Goal: Information Seeking & Learning: Learn about a topic

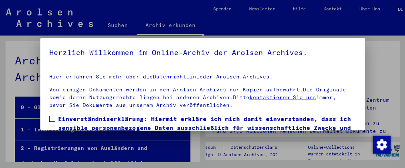
scroll to position [116, 0]
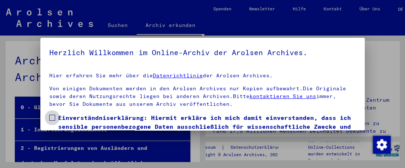
click at [56, 118] on label "Einverständniserklärung: Hiermit erkläre ich mich damit einverstanden, dass ich…" at bounding box center [202, 135] width 306 height 44
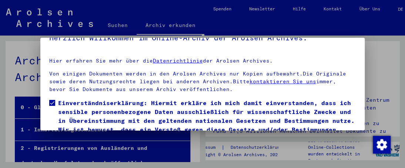
scroll to position [54, 0]
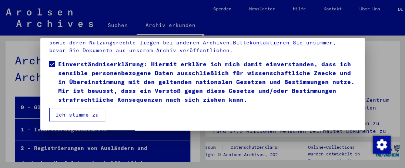
click at [70, 111] on button "Ich stimme zu" at bounding box center [77, 115] width 56 height 14
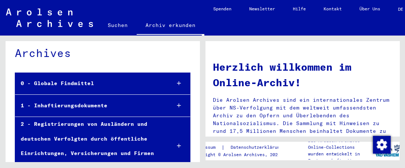
scroll to position [37, 0]
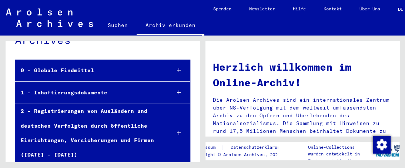
click at [120, 92] on div "1 - Inhaftierungsdokumente" at bounding box center [89, 93] width 149 height 14
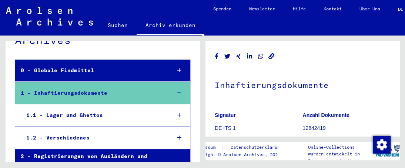
click at [107, 114] on div "1.1 - Lager und Ghettos" at bounding box center [93, 115] width 145 height 14
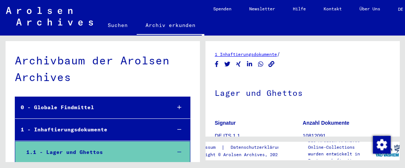
click at [160, 127] on mat-tree-node "1 - Inhaftierungsdokumente" at bounding box center [103, 130] width 176 height 22
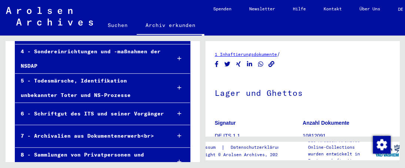
scroll to position [203, 0]
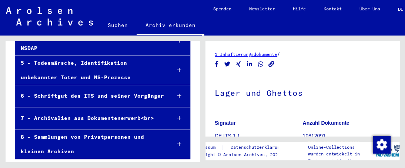
click at [106, 136] on div "8 - Sammlungen von Privatpersonen und kleinen Archiven" at bounding box center [90, 144] width 150 height 29
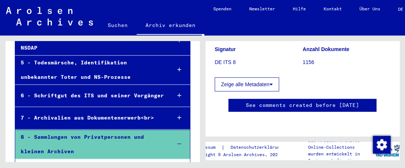
scroll to position [74, 0]
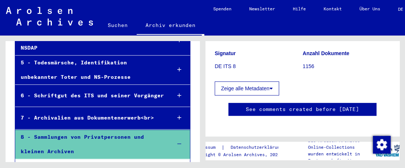
click at [243, 87] on button "Zeige alle Metadaten" at bounding box center [247, 89] width 64 height 14
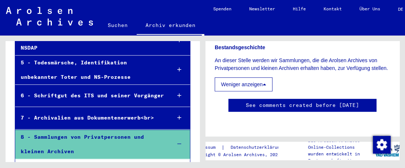
scroll to position [445, 0]
